Goal: Communication & Community: Answer question/provide support

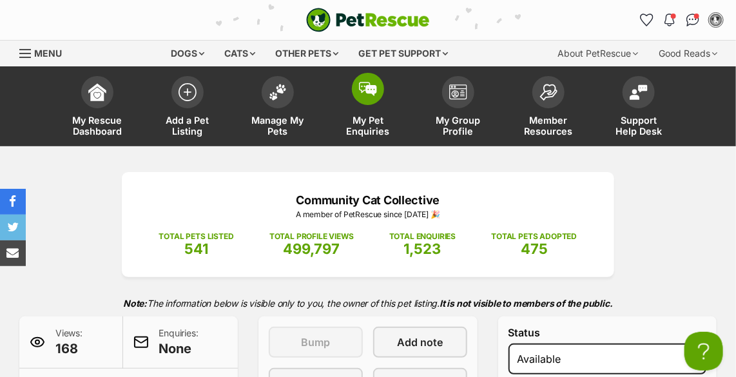
click at [371, 82] on img at bounding box center [368, 89] width 18 height 14
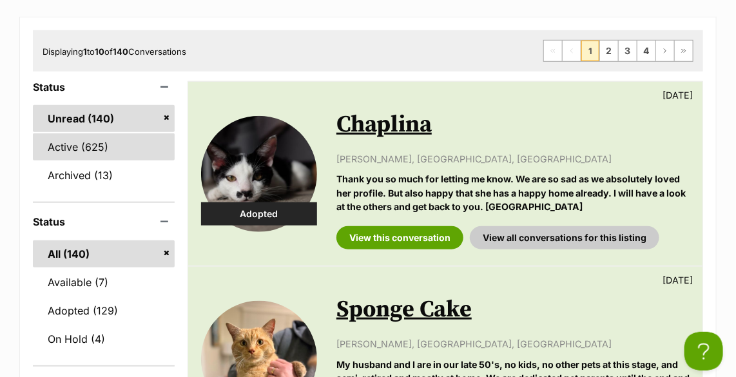
click at [130, 144] on link "Active (625)" at bounding box center [104, 146] width 142 height 27
